Goal: Transaction & Acquisition: Purchase product/service

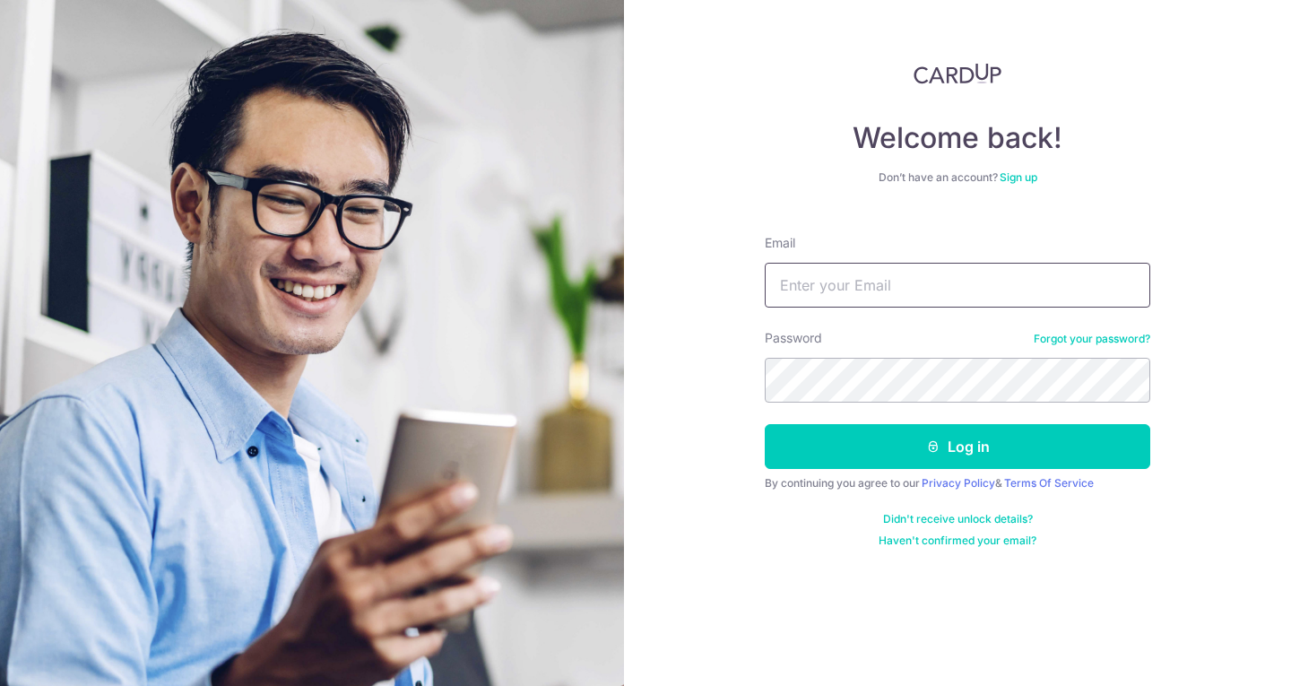
type input "[EMAIL_ADDRESS][DOMAIN_NAME]"
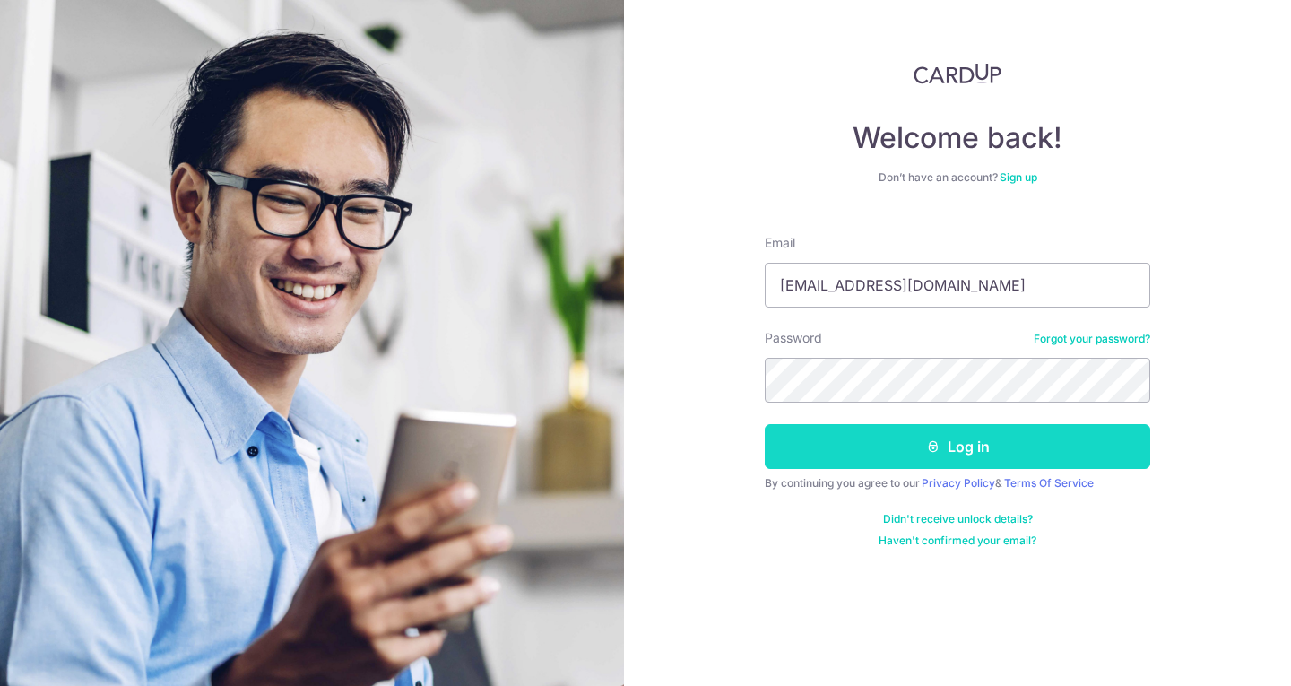
click at [916, 440] on button "Log in" at bounding box center [957, 446] width 385 height 45
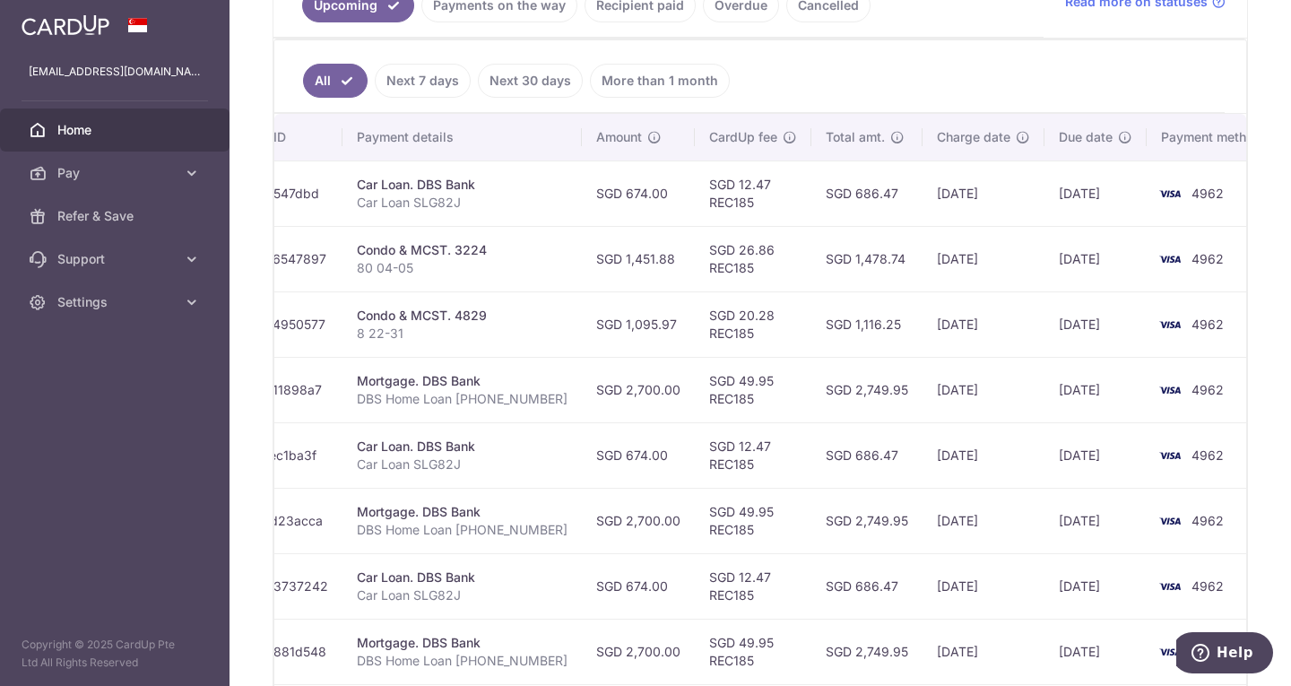
scroll to position [350, 0]
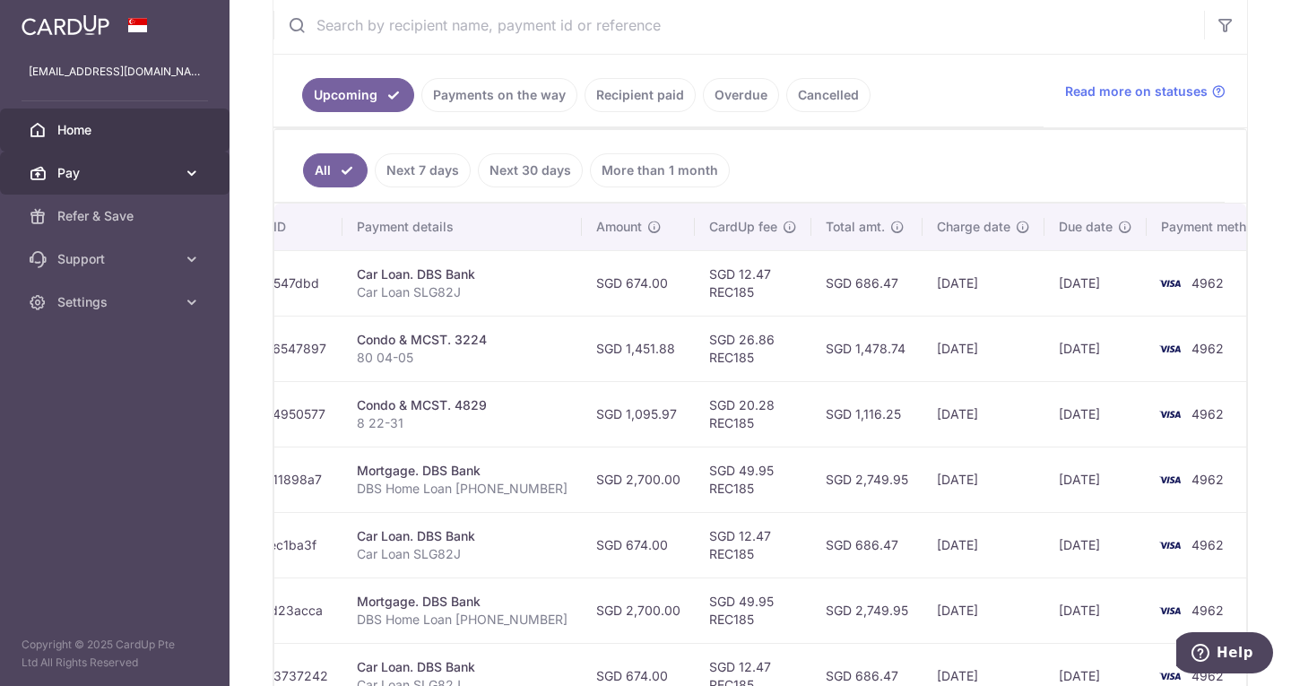
click at [173, 174] on span "Pay" at bounding box center [116, 173] width 118 height 18
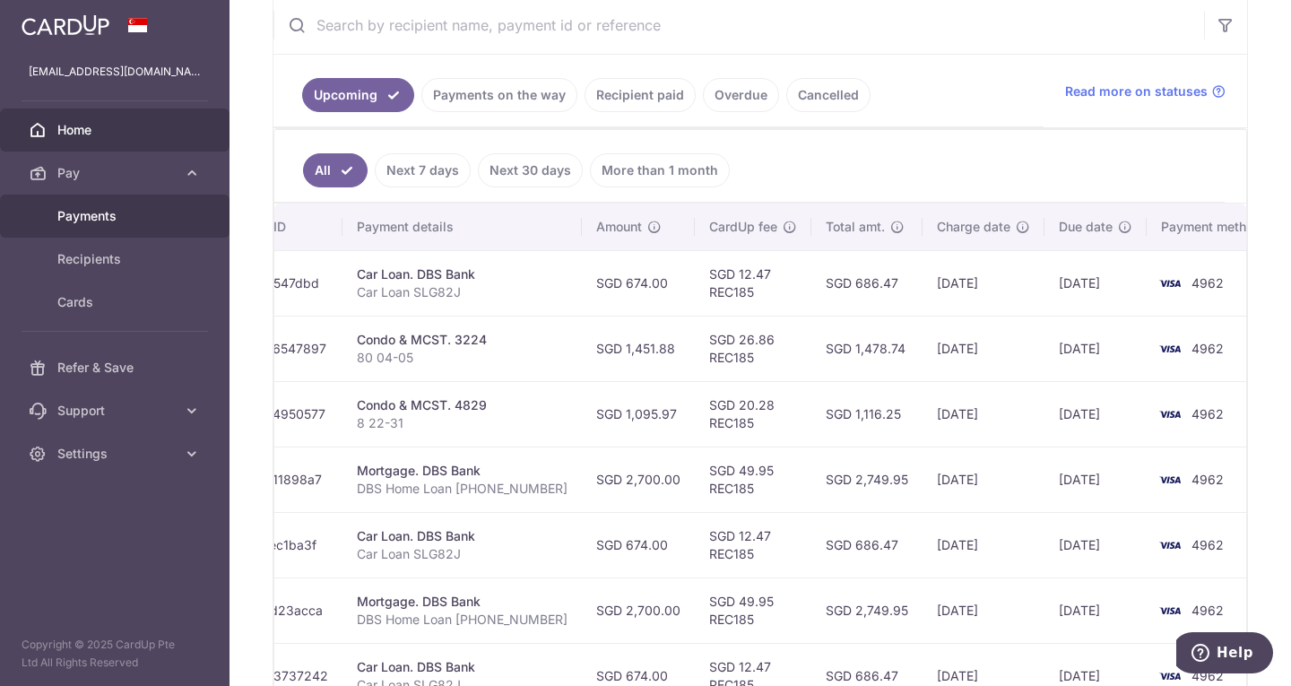
click at [147, 206] on link "Payments" at bounding box center [114, 215] width 229 height 43
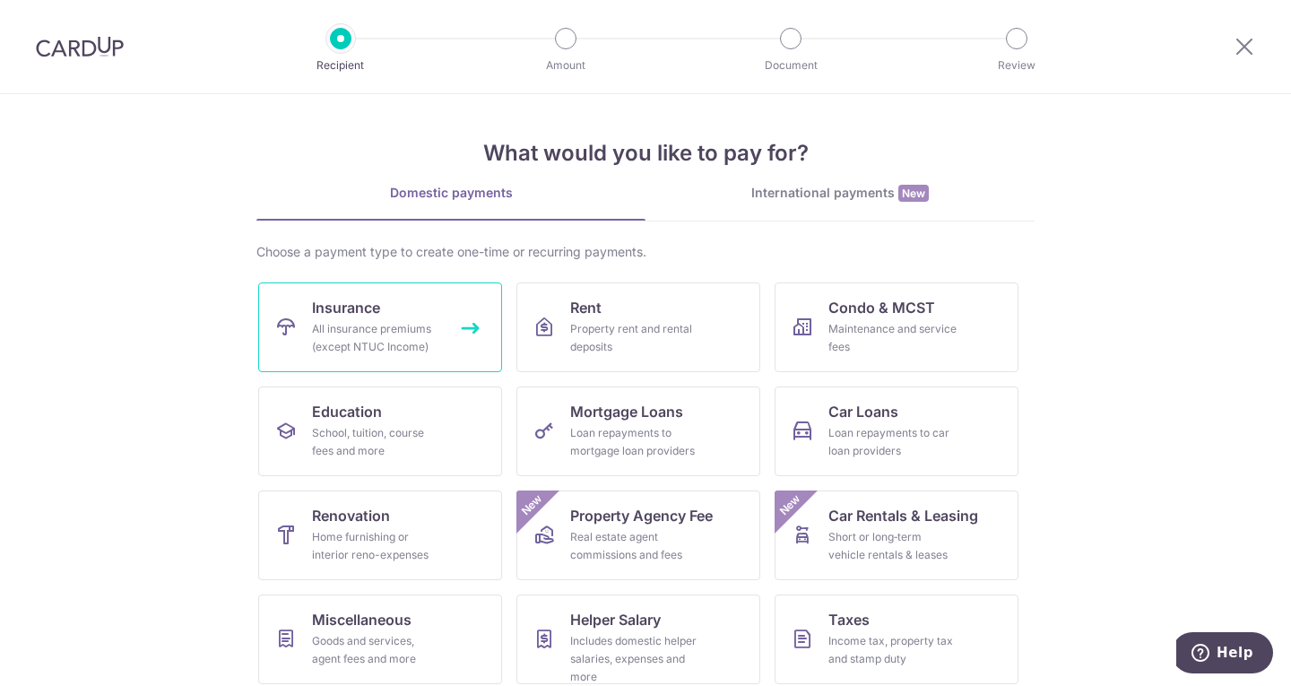
click at [356, 328] on div "All insurance premiums (except NTUC Income)" at bounding box center [376, 338] width 129 height 36
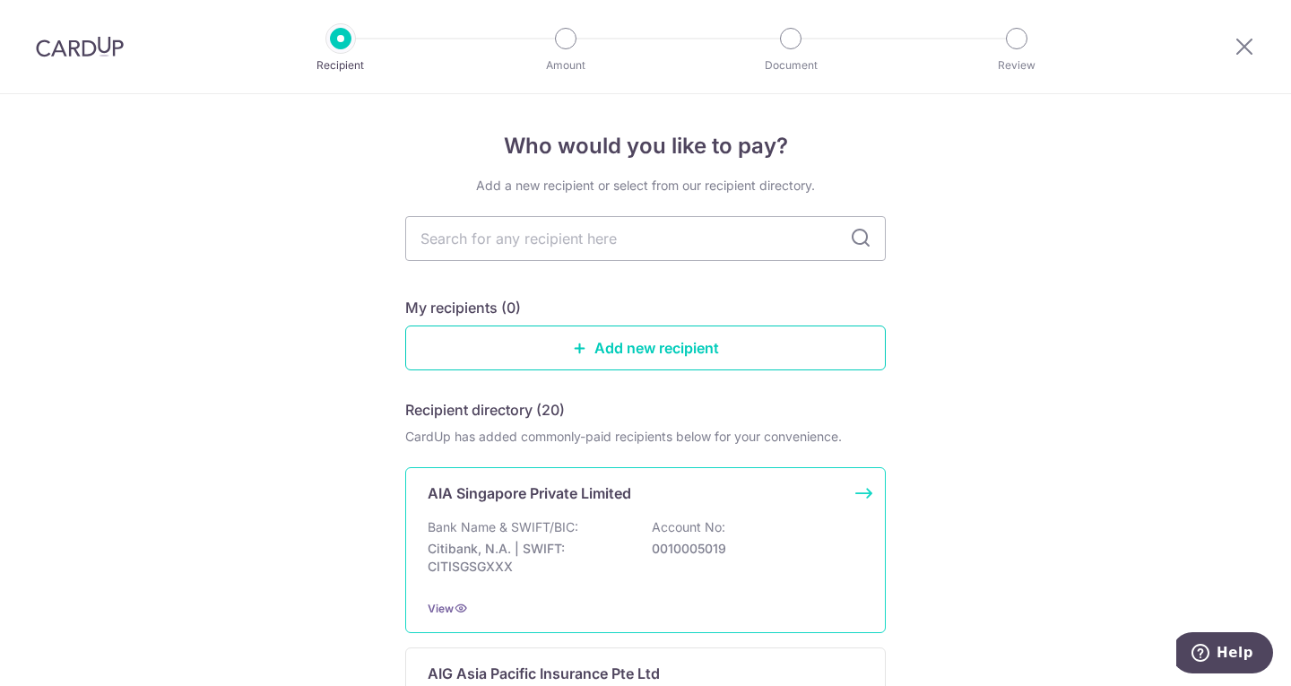
click at [794, 536] on div "Bank Name & SWIFT/BIC: Citibank, N.A. | SWIFT: CITISGSGXXX Account No: 00100050…" at bounding box center [646, 551] width 436 height 66
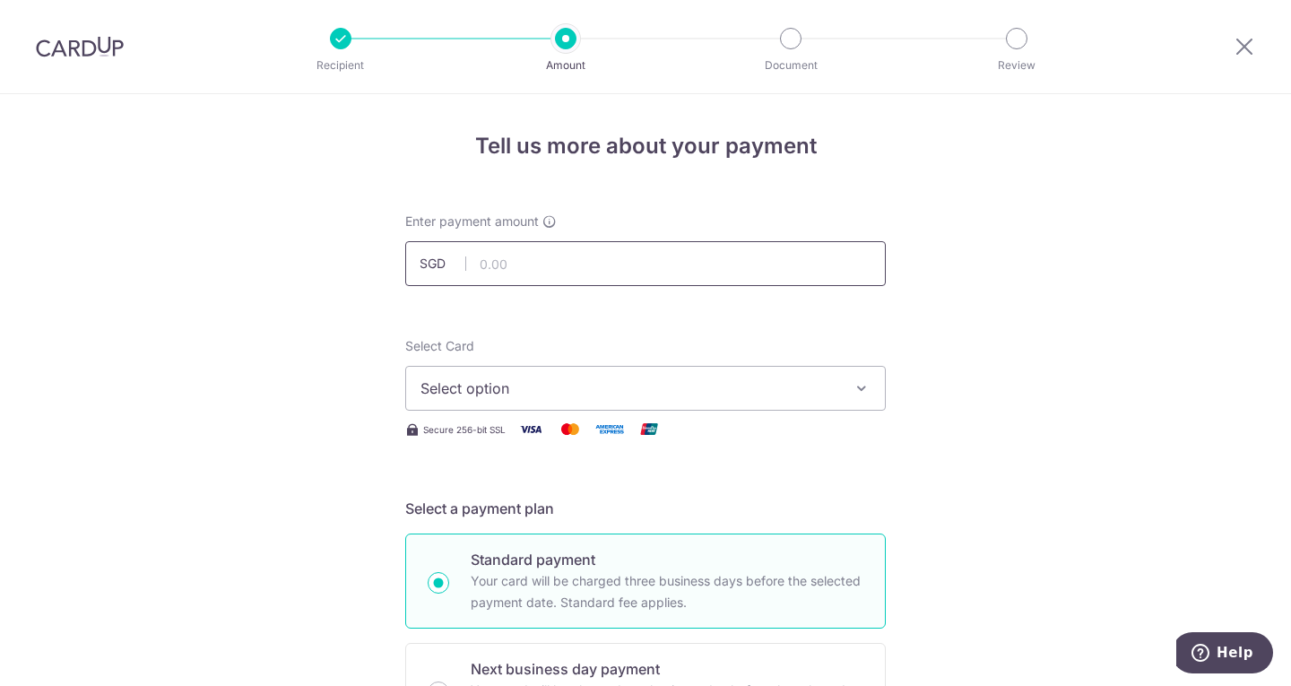
click at [593, 262] on input "text" at bounding box center [645, 263] width 480 height 45
type input "239.12"
click at [695, 389] on span "Select option" at bounding box center [629, 388] width 418 height 22
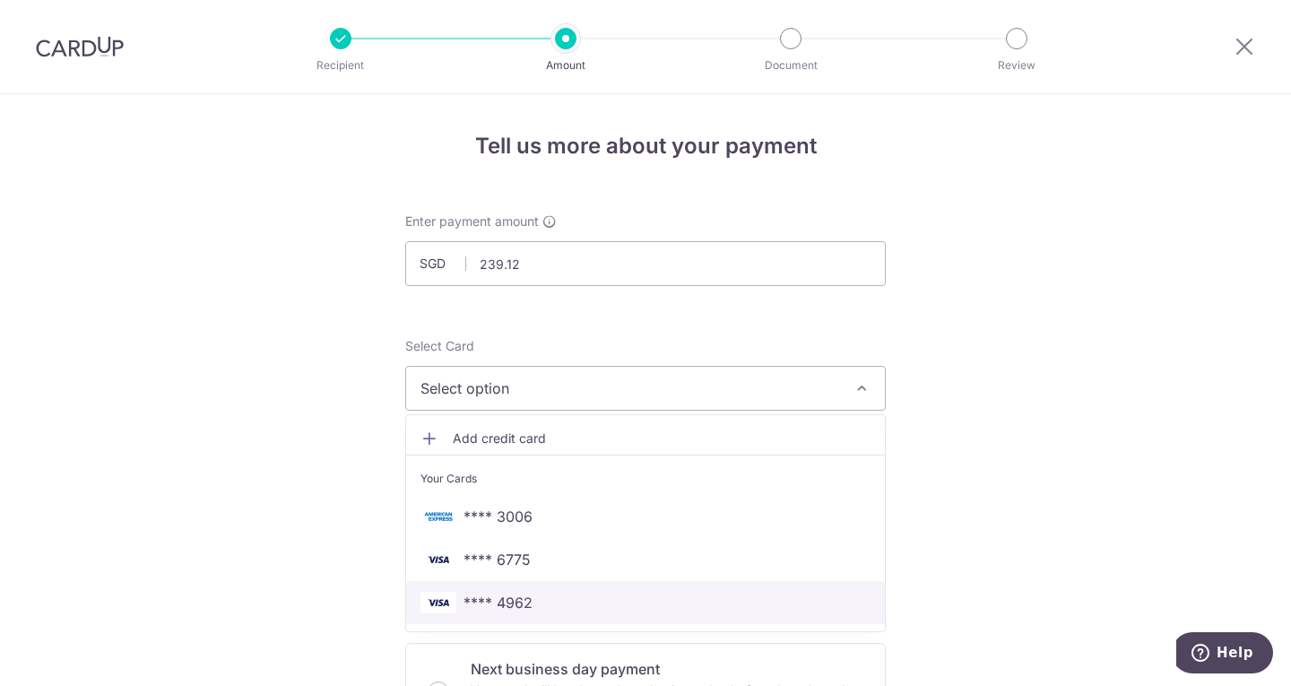
click at [577, 613] on link "**** 4962" at bounding box center [645, 602] width 479 height 43
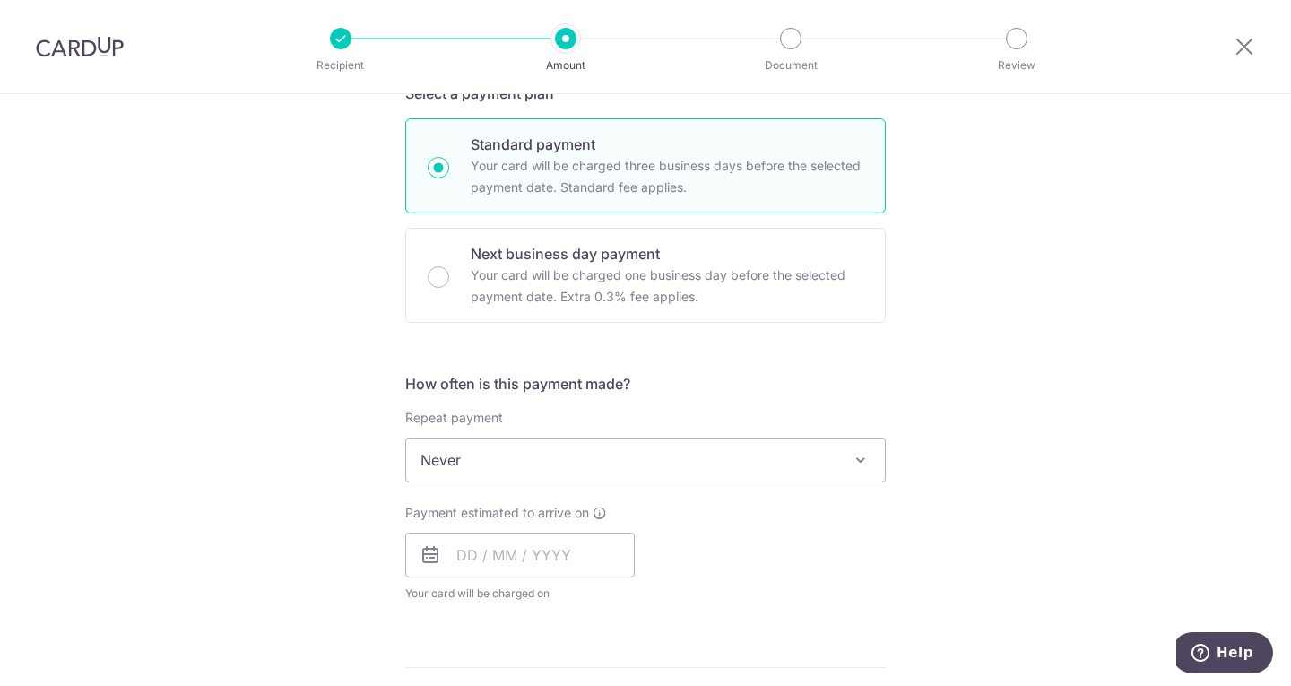
scroll to position [448, 0]
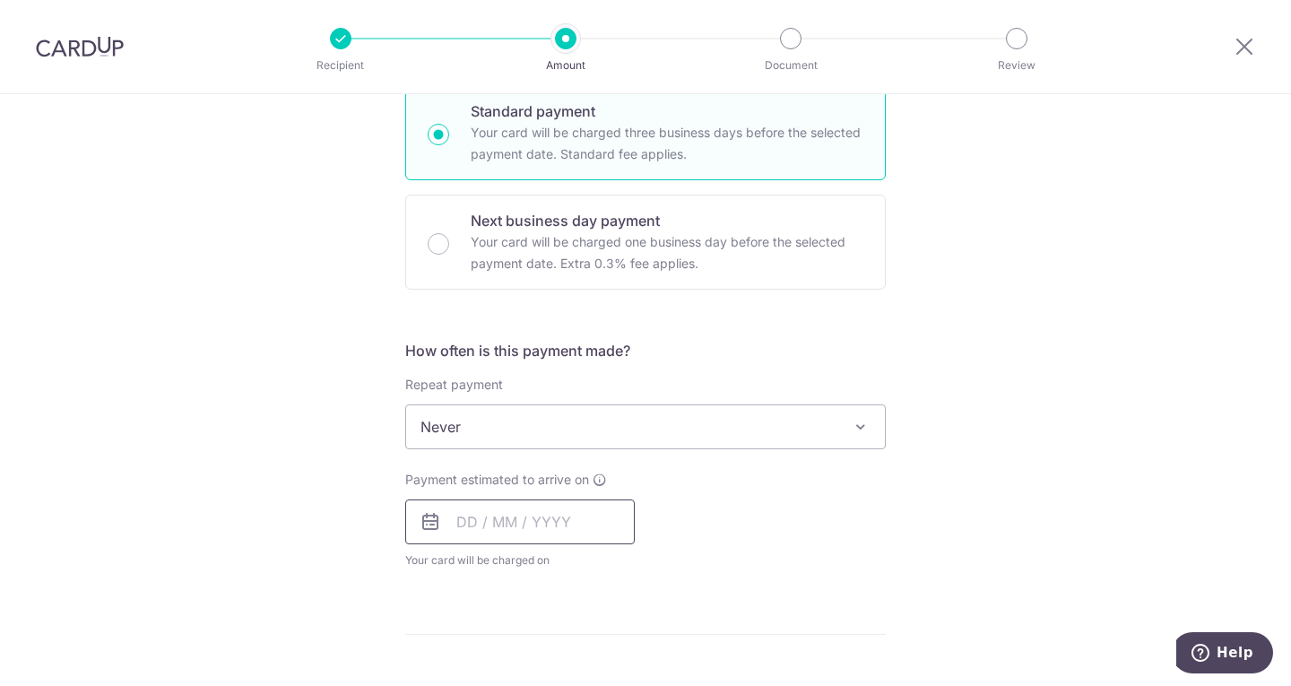
click at [552, 526] on input "text" at bounding box center [519, 521] width 229 height 45
click at [1035, 506] on div "Tell us more about your payment Enter payment amount SGD 239.12 239.12 Select C…" at bounding box center [645, 456] width 1291 height 1621
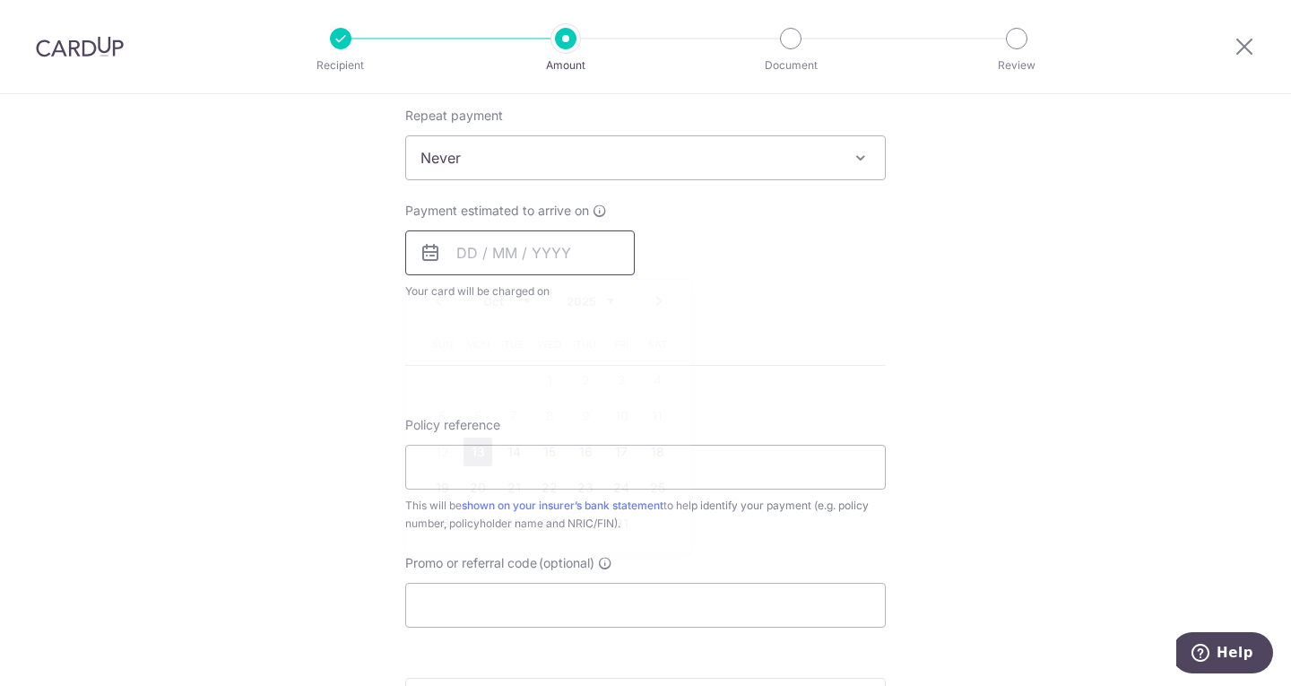
click at [493, 256] on input "text" at bounding box center [519, 252] width 229 height 45
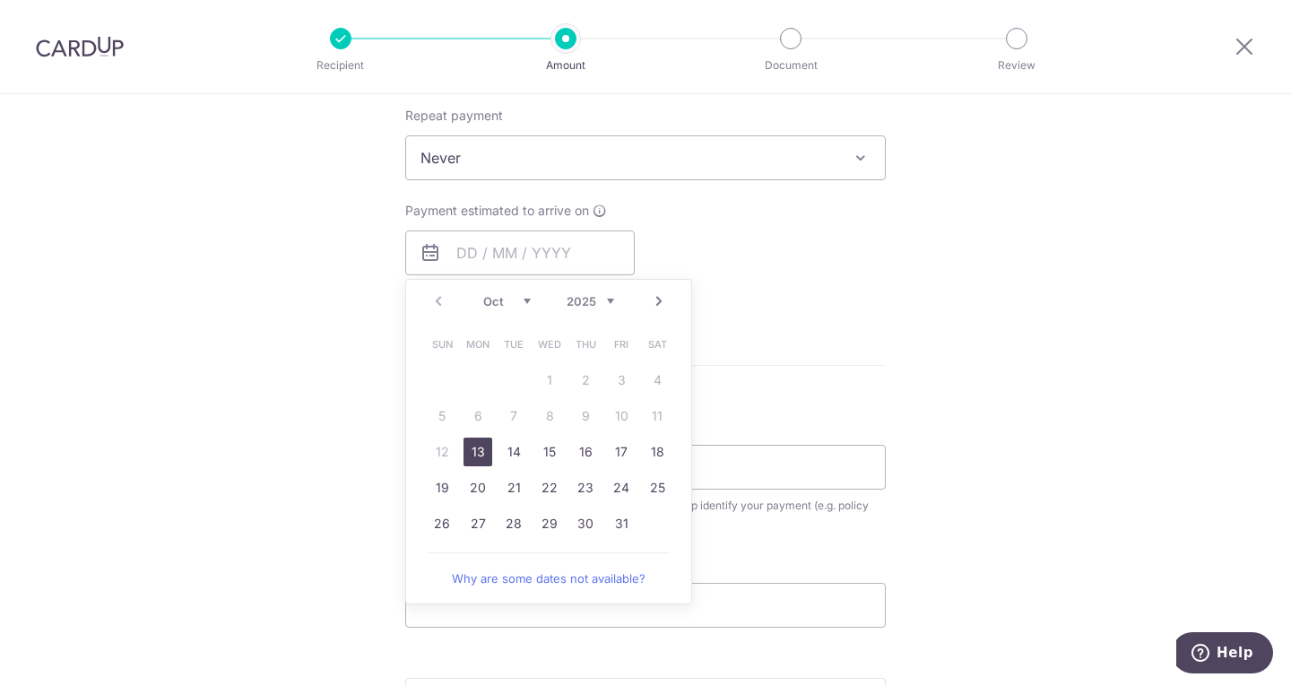
click at [471, 449] on link "13" at bounding box center [477, 451] width 29 height 29
type input "[DATE]"
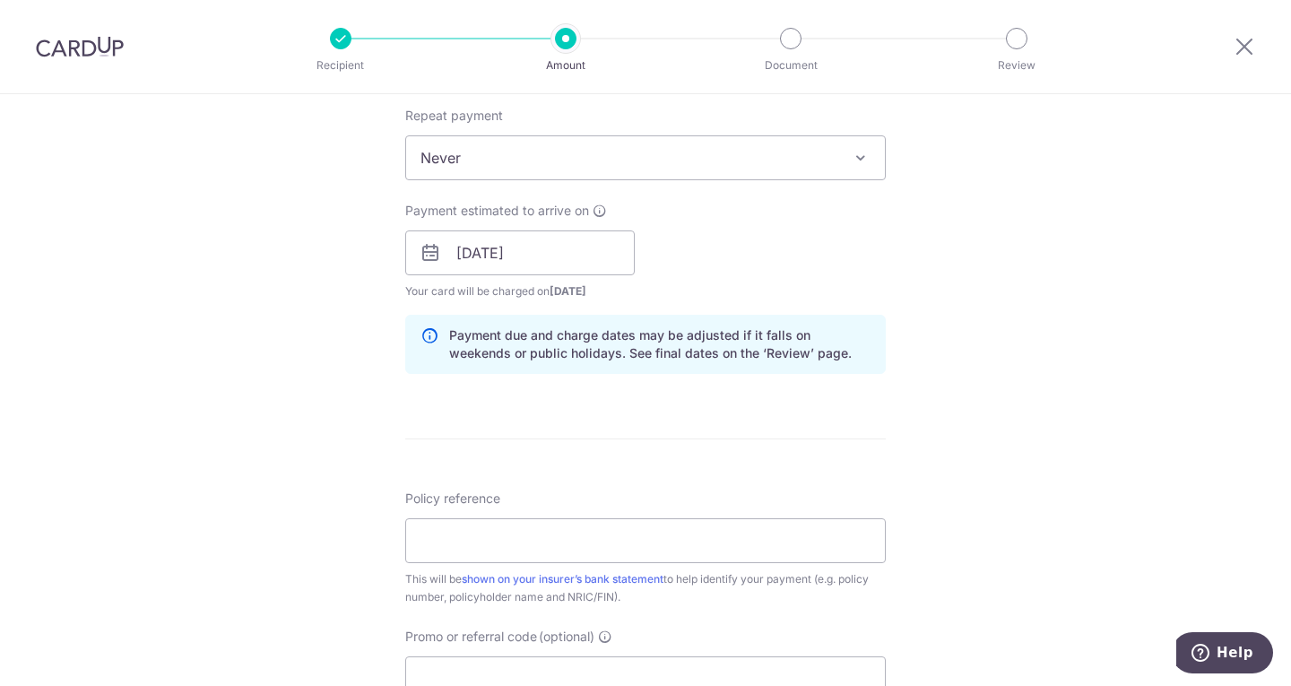
click at [1015, 286] on div "Tell us more about your payment Enter payment amount SGD 239.12 239.12 Select C…" at bounding box center [645, 224] width 1291 height 1695
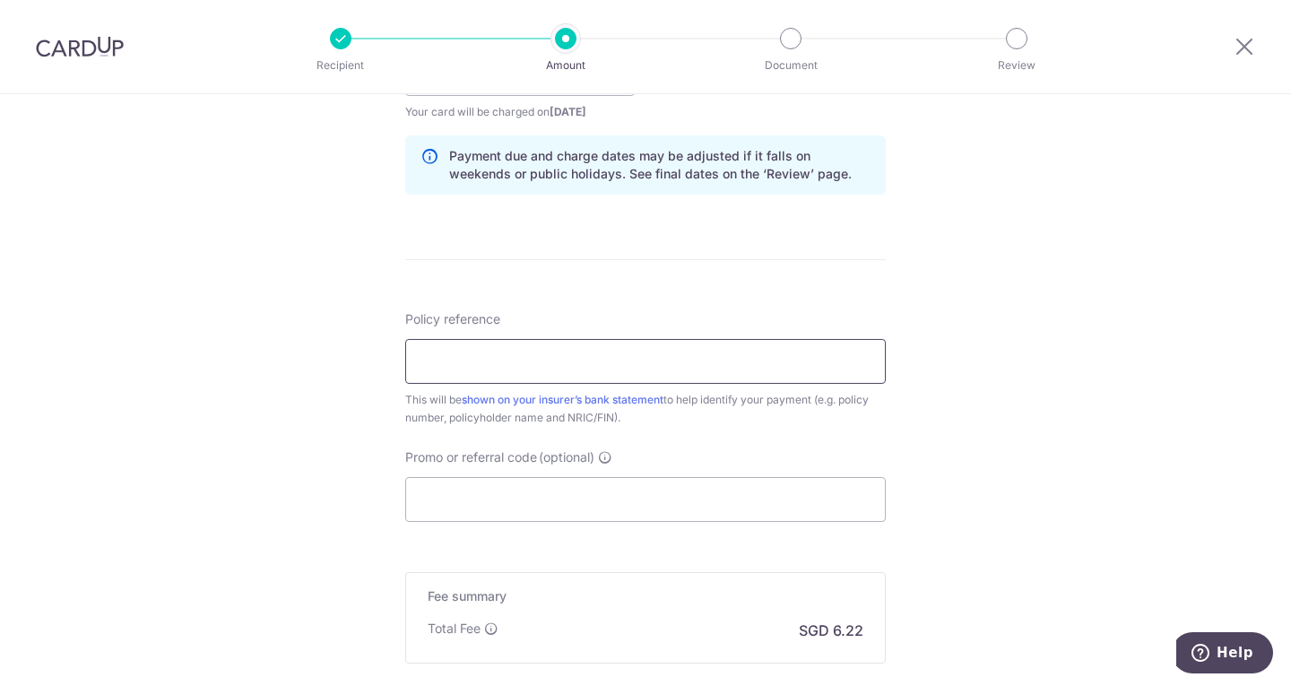
click at [532, 357] on input "Policy reference" at bounding box center [645, 361] width 480 height 45
type input "P563933342"
click at [1047, 437] on div "Tell us more about your payment Enter payment amount SGD 239.12 239.12 Select C…" at bounding box center [645, 45] width 1291 height 1695
click at [763, 507] on input "Promo or referral code (optional)" at bounding box center [645, 499] width 480 height 45
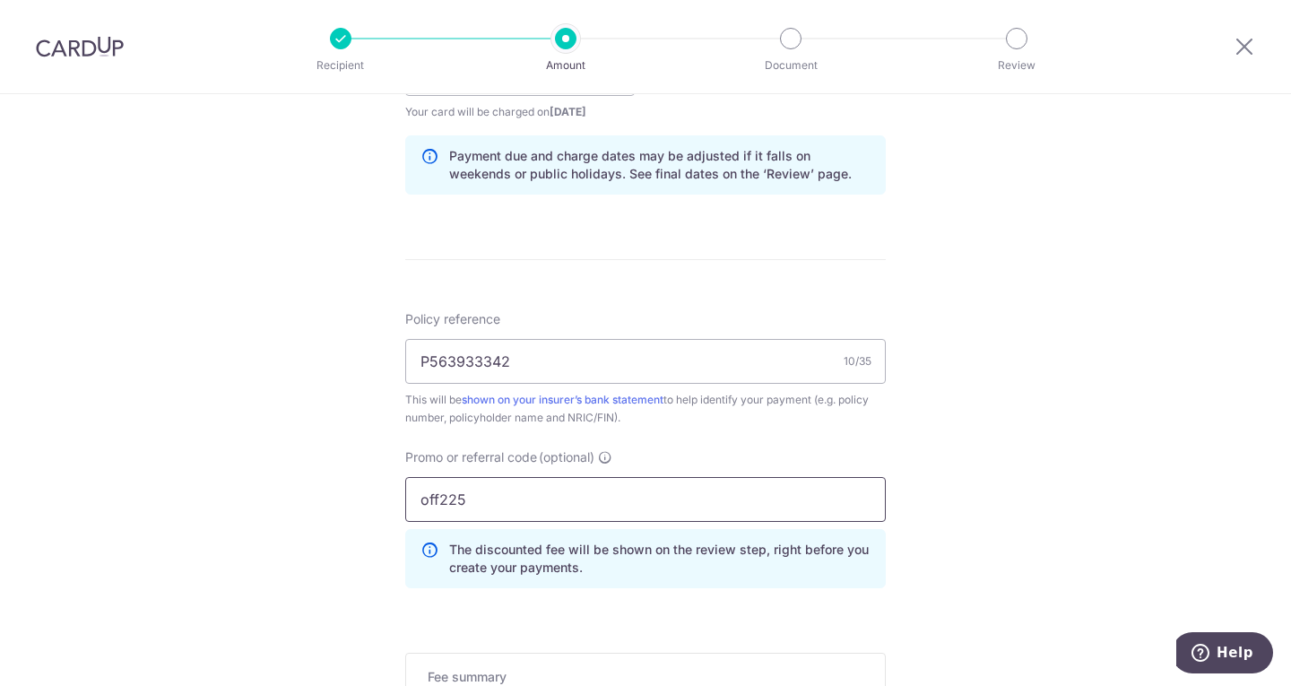
type input "off225"
click at [1048, 466] on div "Tell us more about your payment Enter payment amount SGD 239.12 239.12 Select C…" at bounding box center [645, 86] width 1291 height 1776
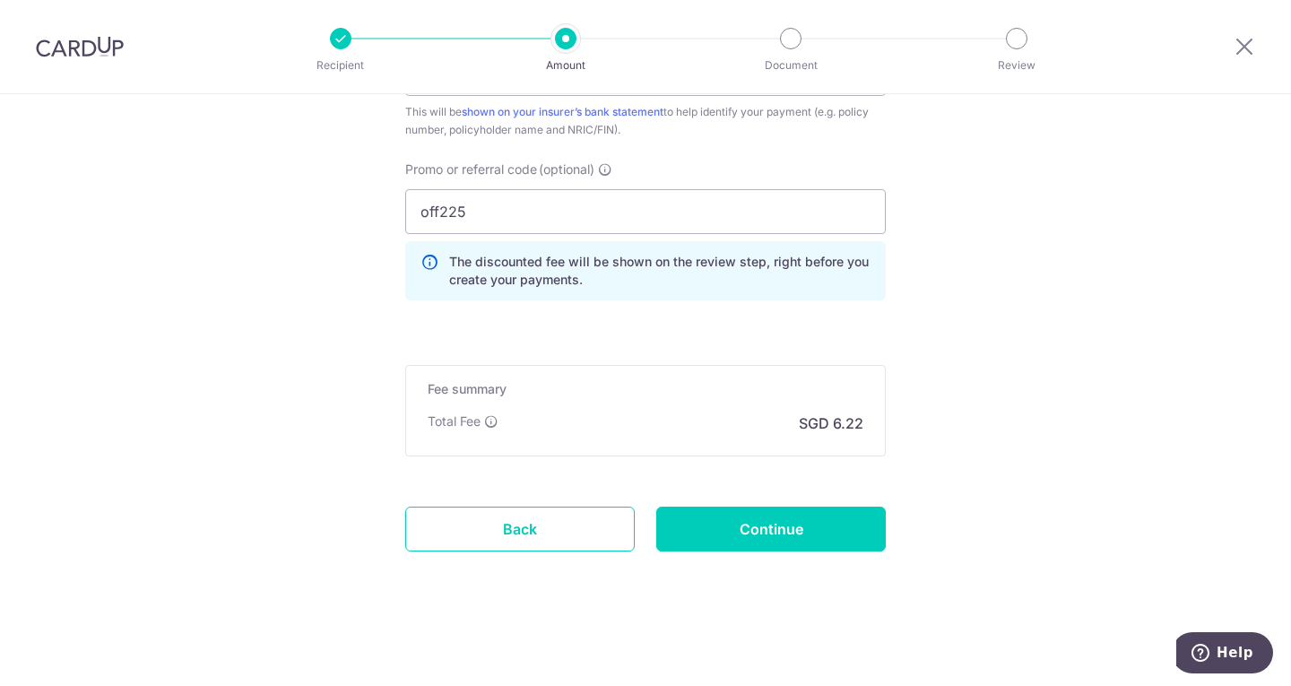
scroll to position [915, 0]
